Goal: Find specific page/section: Find specific page/section

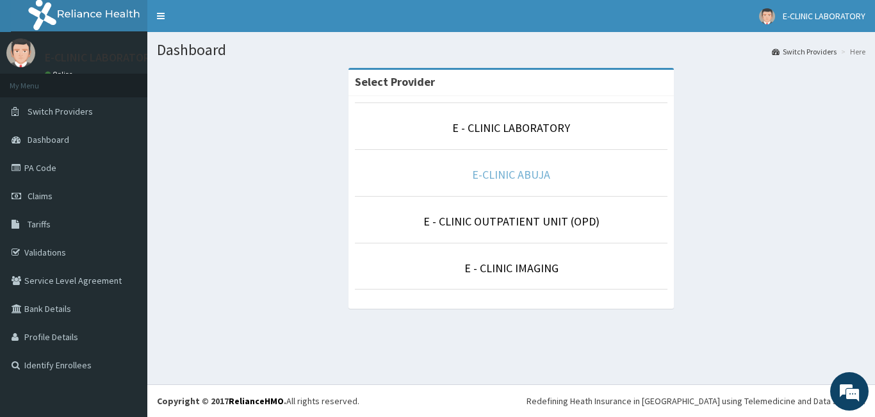
click at [497, 175] on link "E-CLINIC ABUJA" at bounding box center [511, 174] width 78 height 15
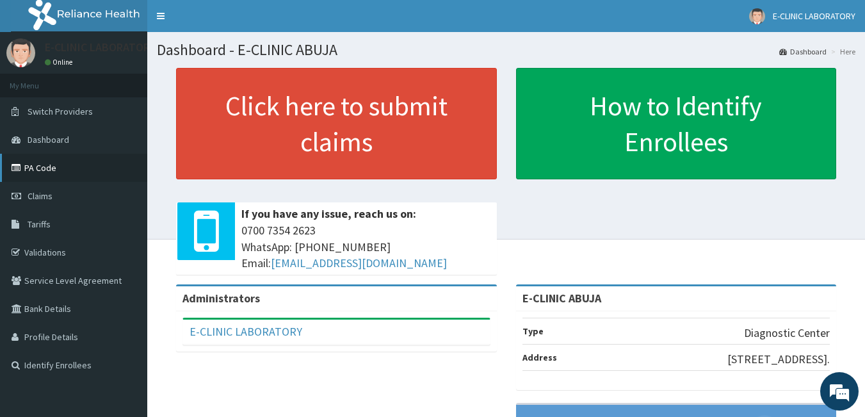
click at [36, 169] on link "PA Code" at bounding box center [73, 168] width 147 height 28
